Goal: Navigation & Orientation: Find specific page/section

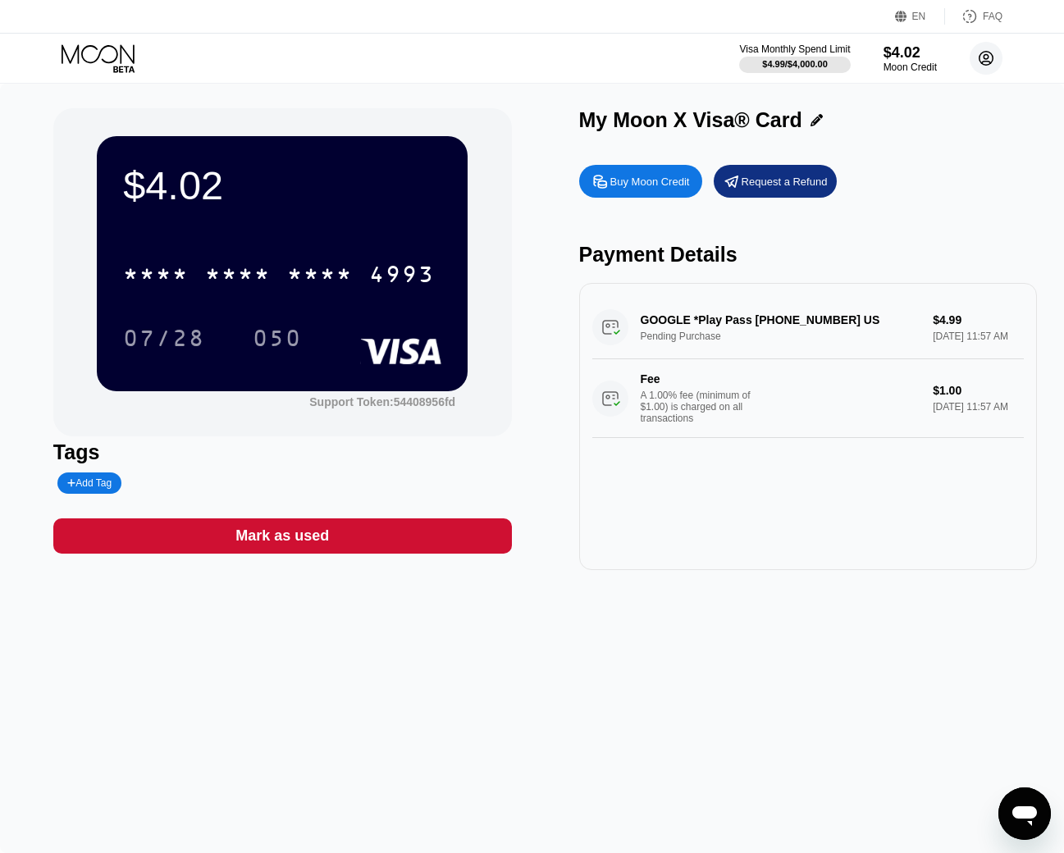
click at [986, 59] on icon at bounding box center [986, 58] width 9 height 9
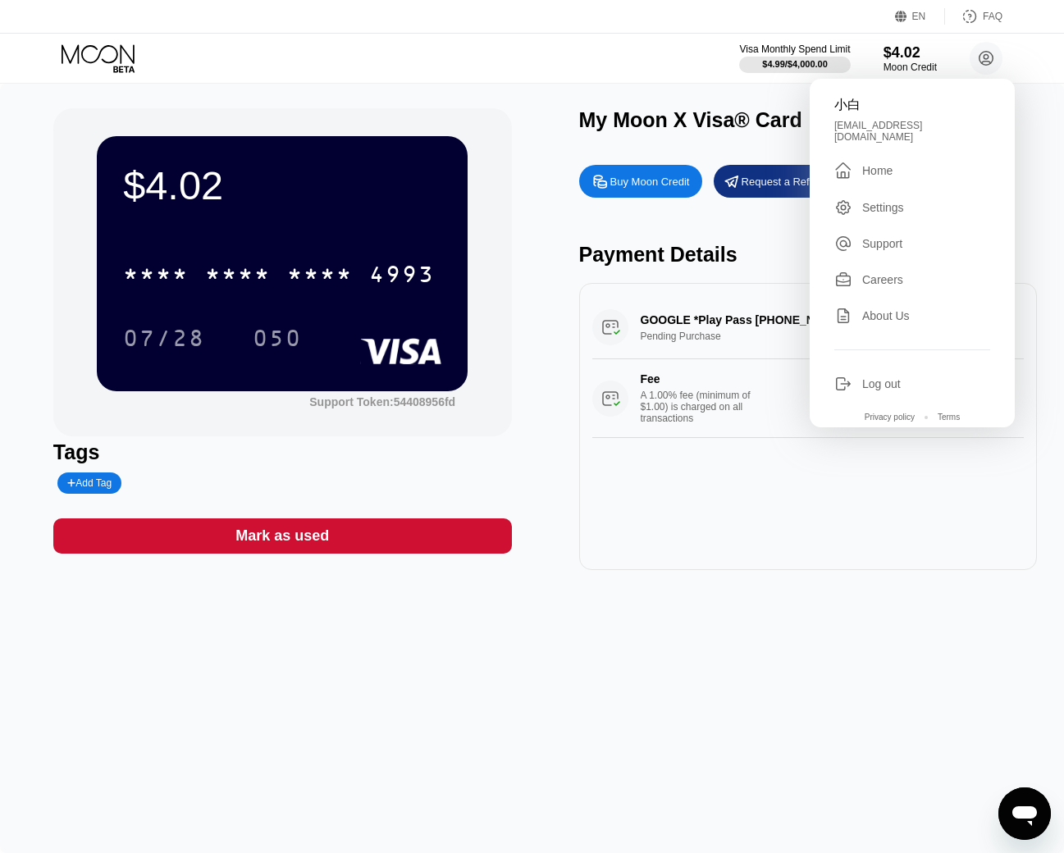
click at [882, 203] on div "Settings" at bounding box center [883, 207] width 42 height 13
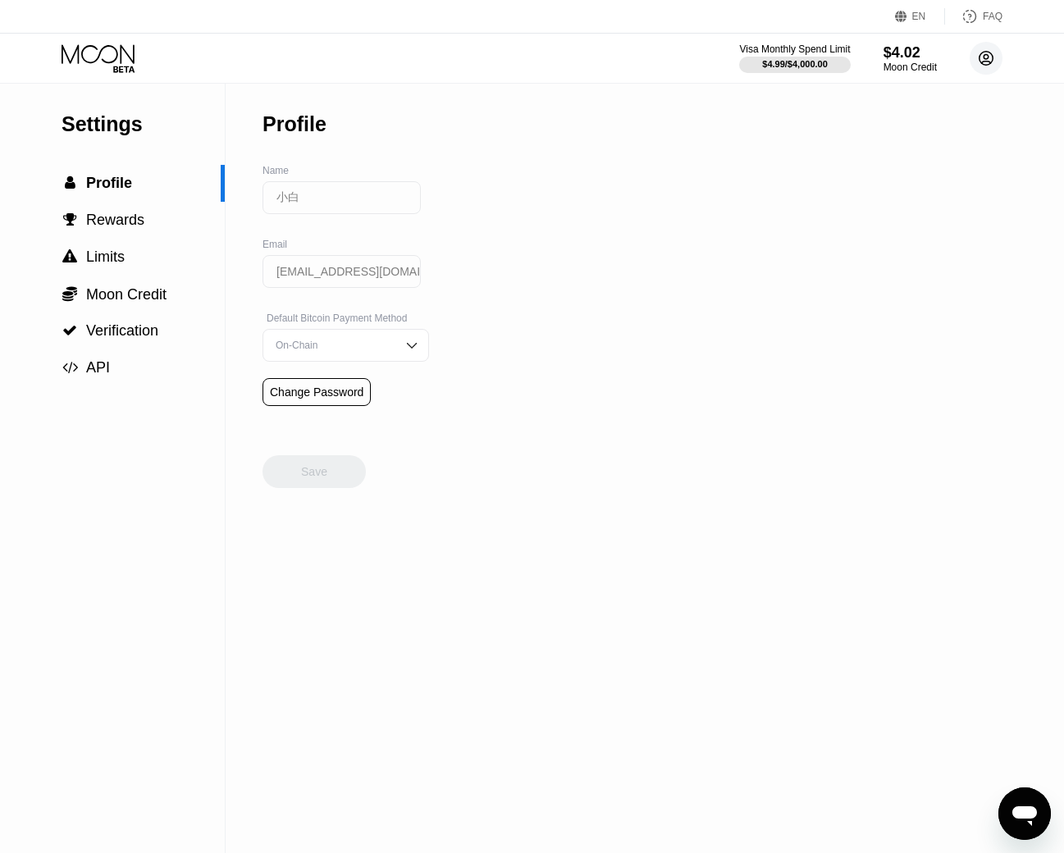
click at [988, 55] on icon at bounding box center [986, 58] width 33 height 33
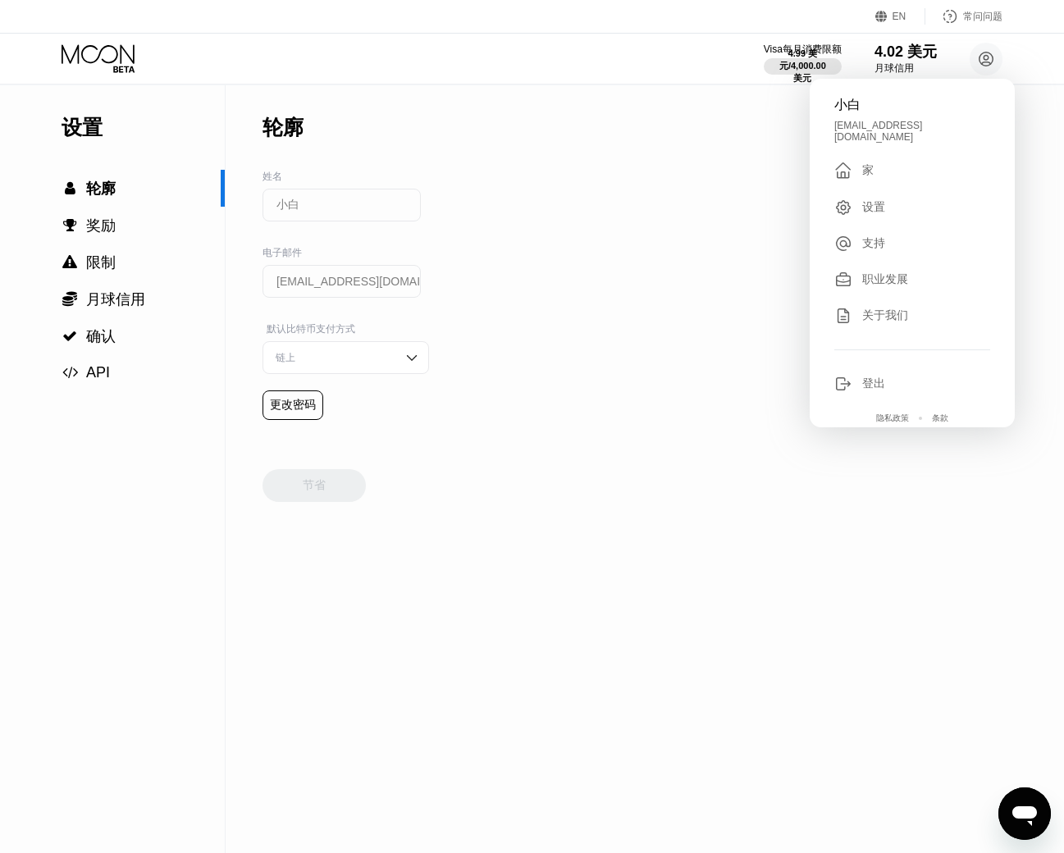
click at [882, 161] on div " 家" at bounding box center [912, 171] width 156 height 20
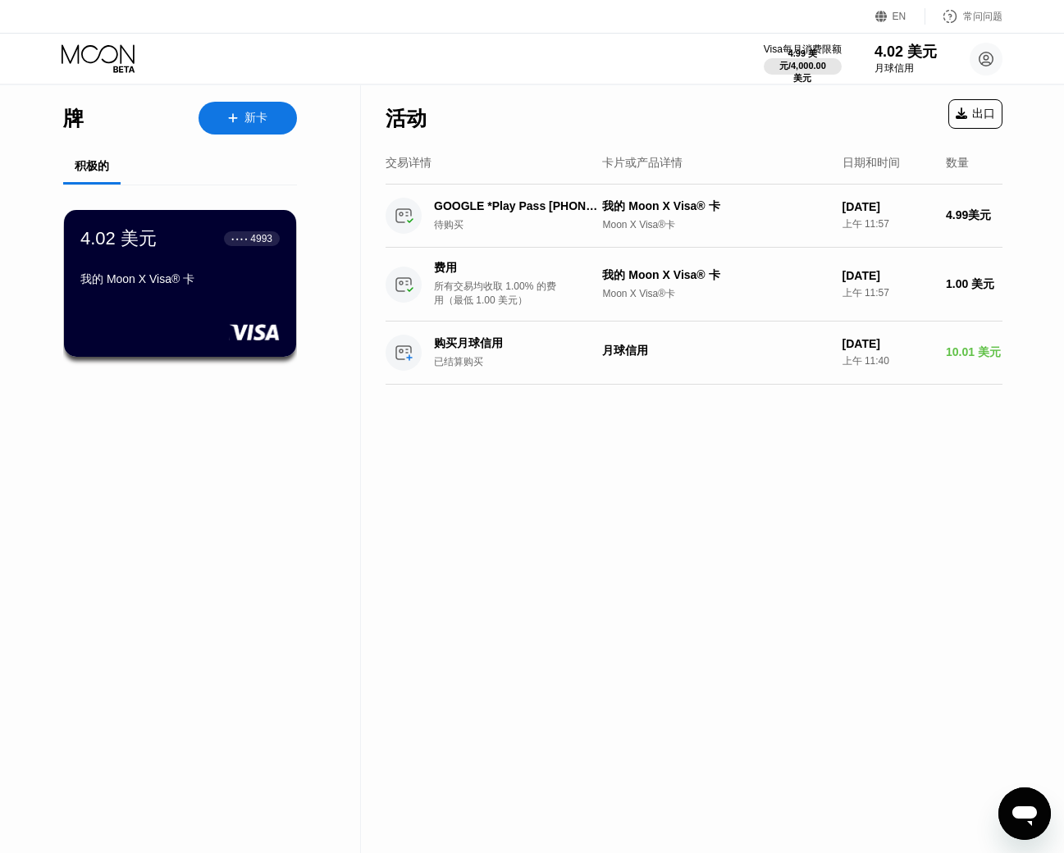
click at [978, 65] on circle at bounding box center [986, 59] width 33 height 33
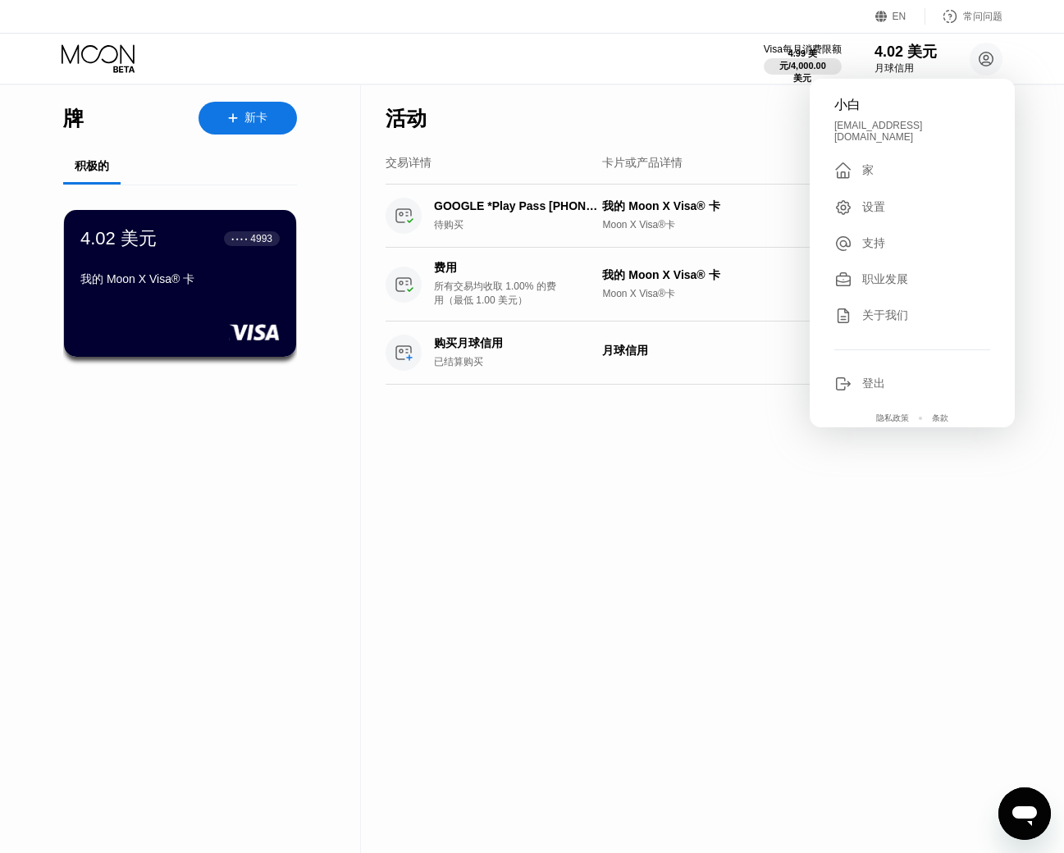
click at [702, 153] on div "交易详情 卡片或产品详情 日期和时间 数量" at bounding box center [694, 164] width 617 height 42
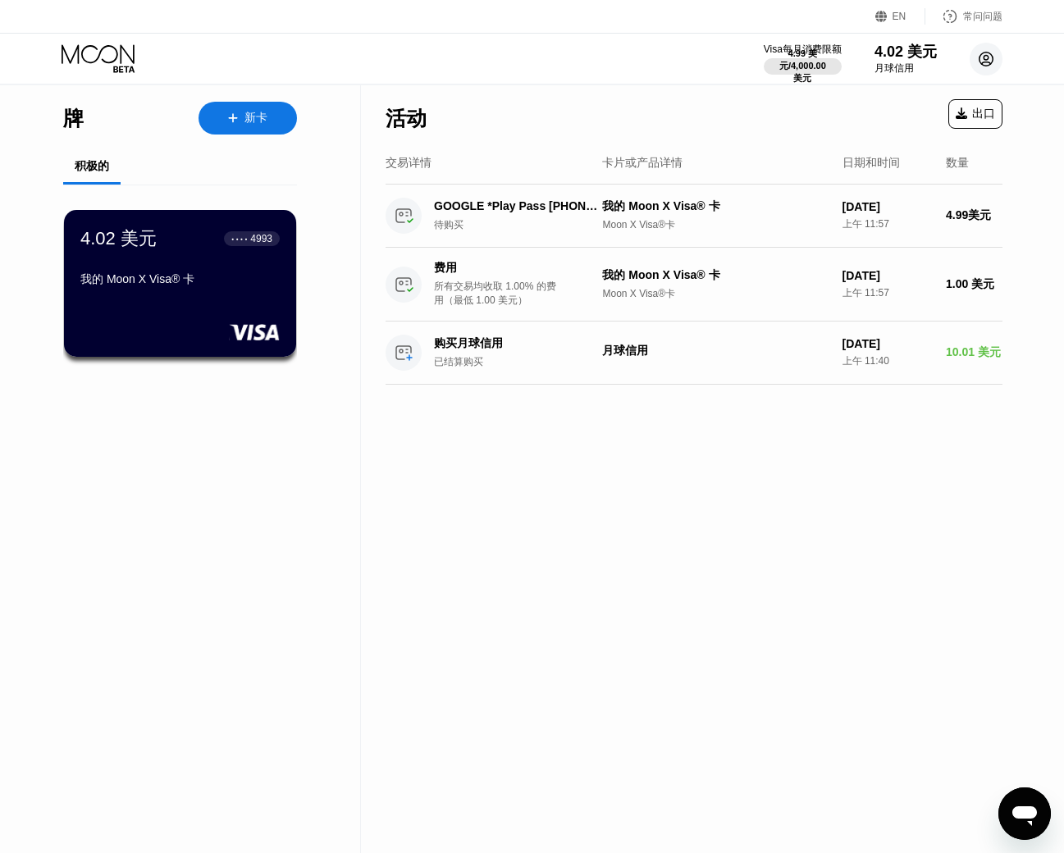
click at [993, 63] on circle at bounding box center [986, 59] width 33 height 33
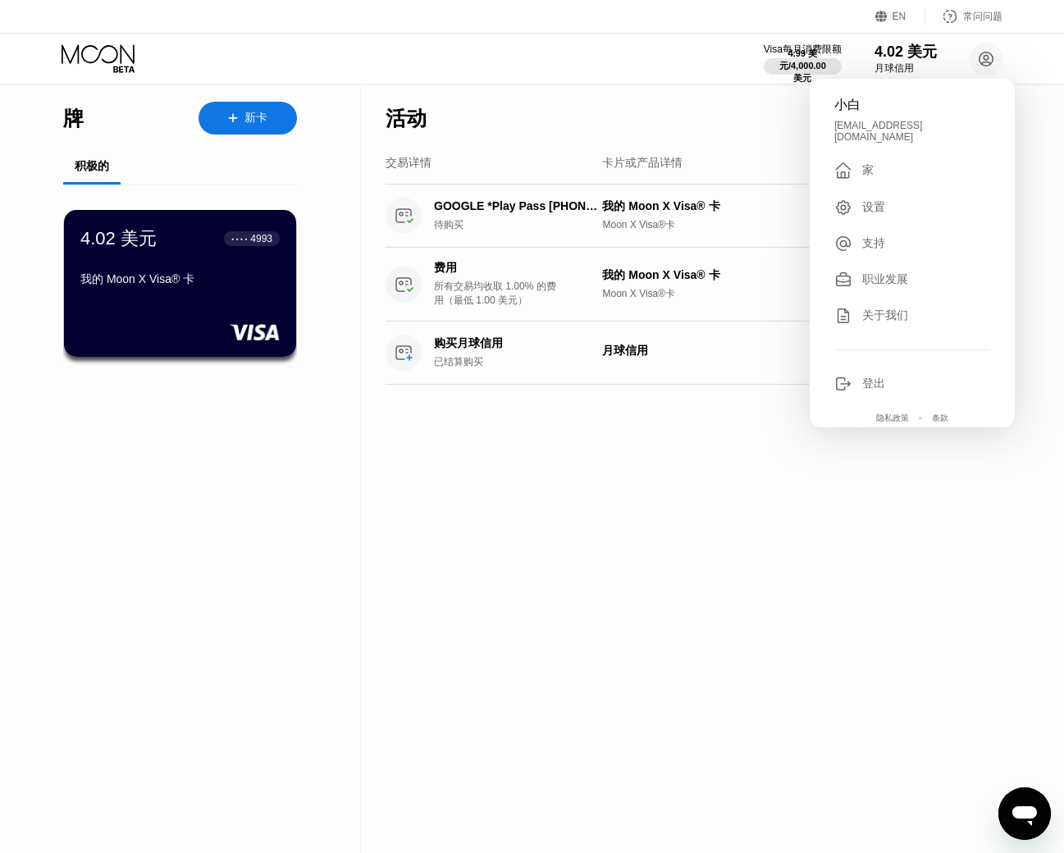
click at [866, 236] on font "支持" at bounding box center [873, 242] width 23 height 13
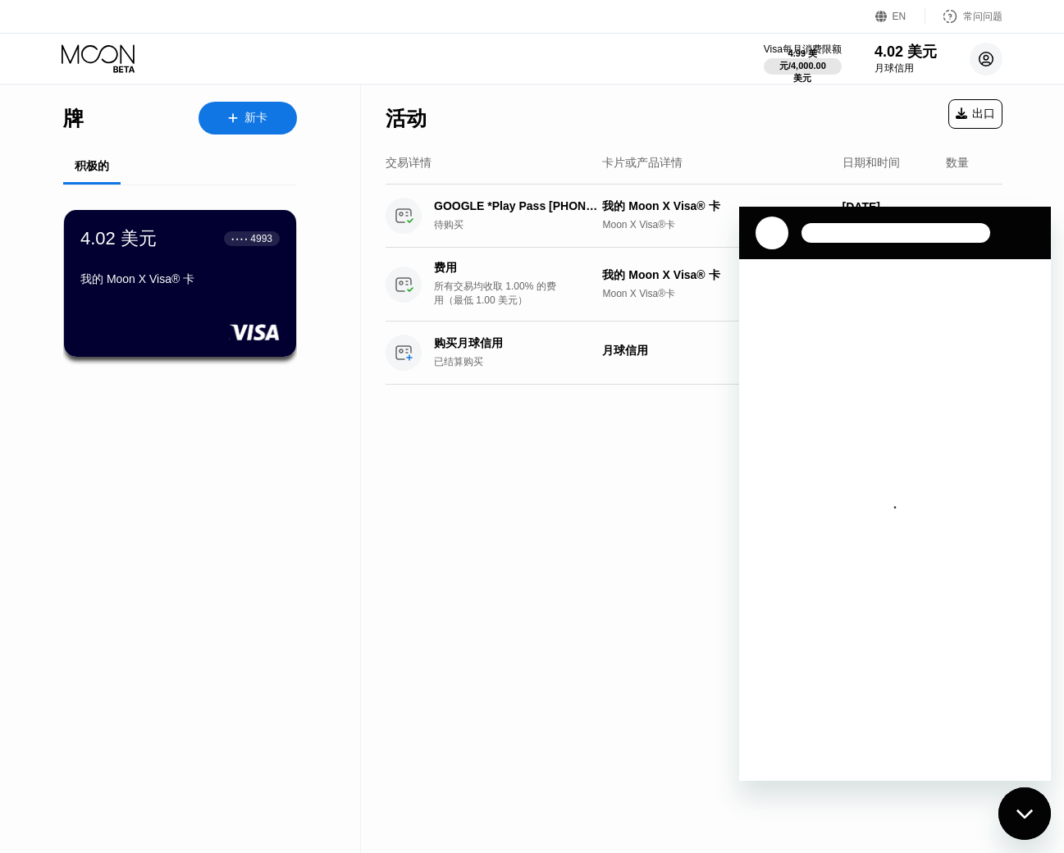
click at [987, 57] on circle at bounding box center [986, 59] width 33 height 33
click at [643, 141] on div "活动 出口" at bounding box center [694, 113] width 617 height 57
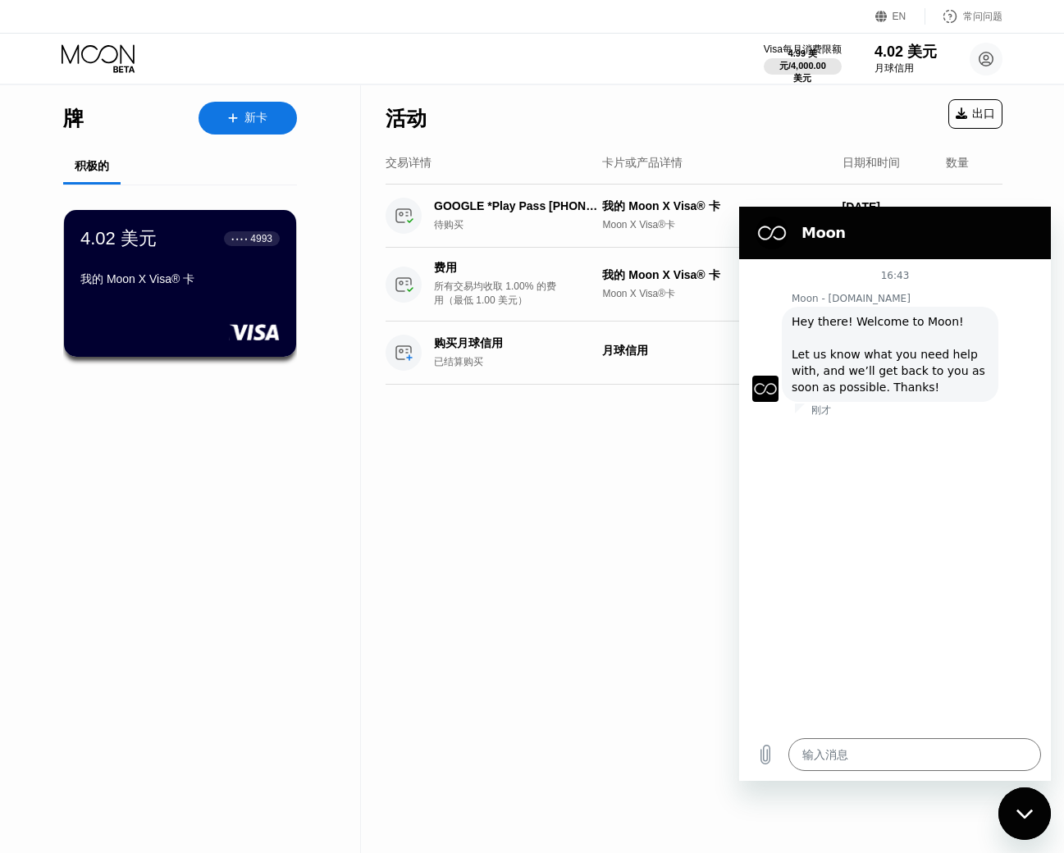
click at [631, 106] on div "活动 出口" at bounding box center [694, 113] width 617 height 57
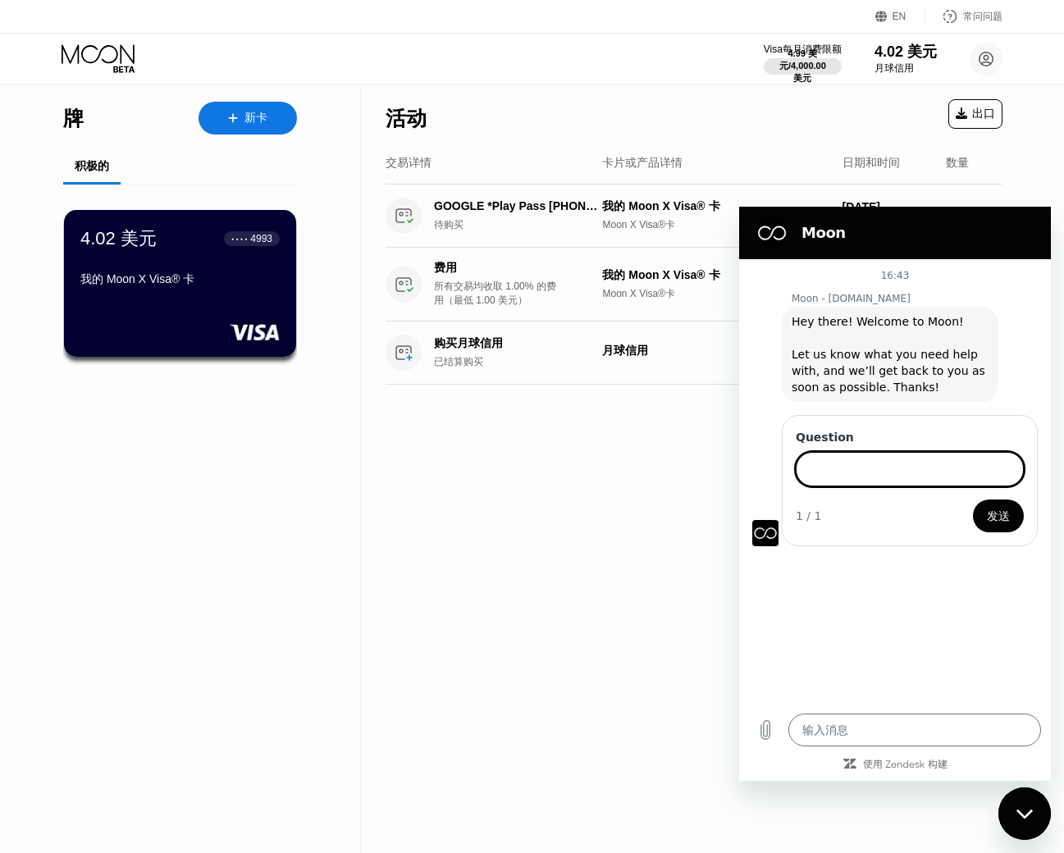
type textarea "x"
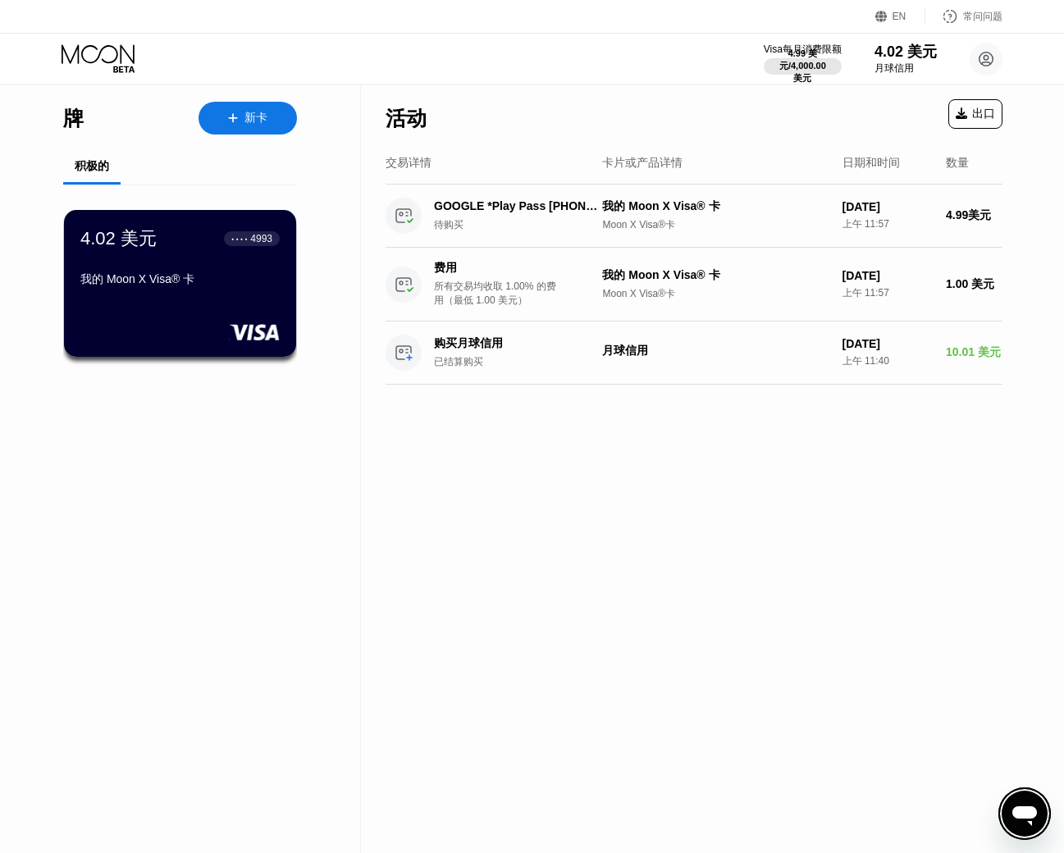
click at [602, 677] on div "活动 出口 交易详情 卡片或产品详情 日期和时间 数量 GOOGLE *Play Pass [PHONE_NUMBER] 美国 待购买 我的 Moon X V…" at bounding box center [694, 469] width 666 height 768
click at [982, 55] on circle at bounding box center [986, 59] width 33 height 33
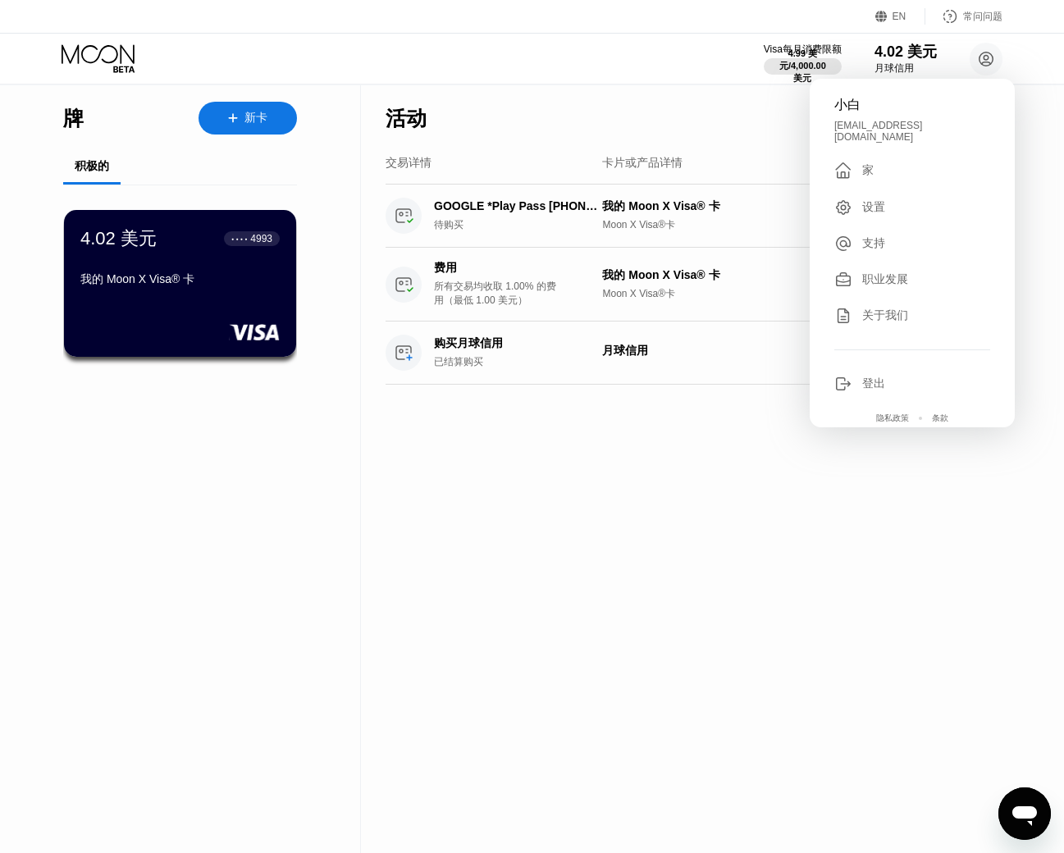
click at [884, 278] on div "职业发展" at bounding box center [912, 280] width 156 height 18
